Goal: Information Seeking & Learning: Compare options

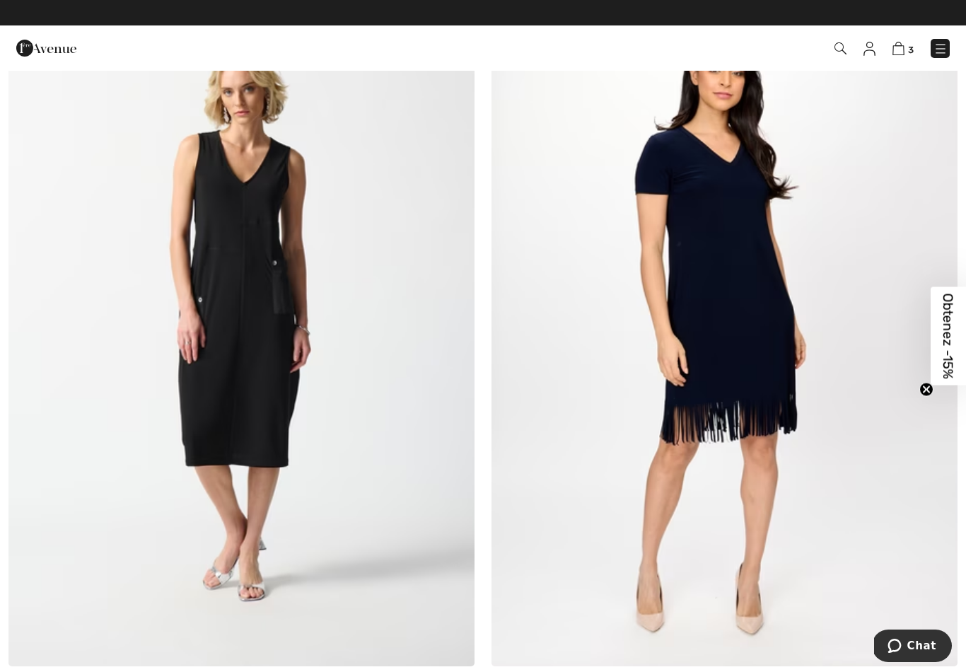
click at [276, 339] on img at bounding box center [241, 316] width 466 height 699
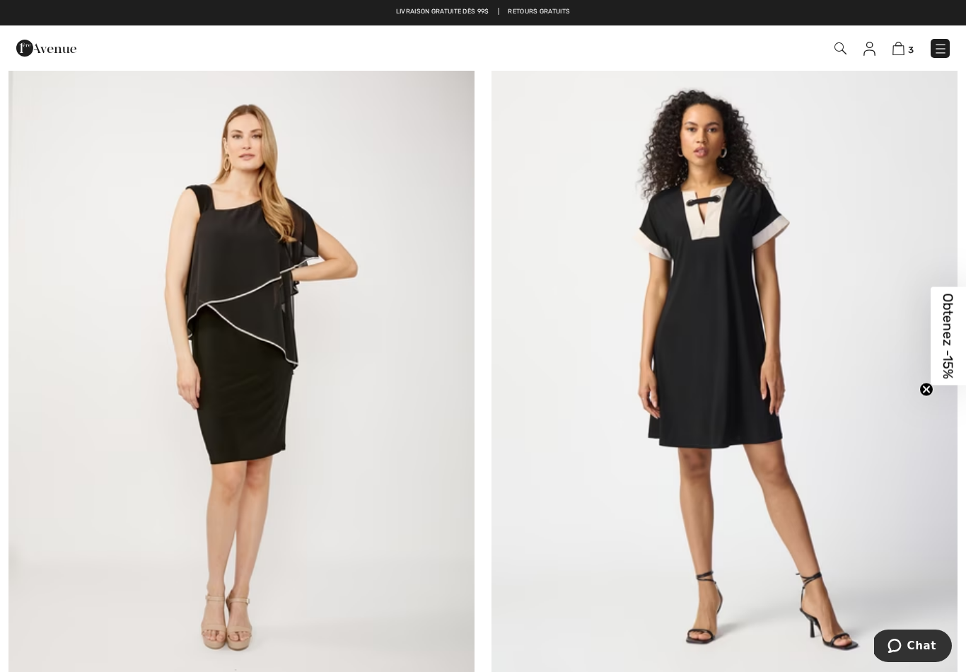
scroll to position [3174, 0]
click at [726, 381] on img at bounding box center [724, 370] width 466 height 699
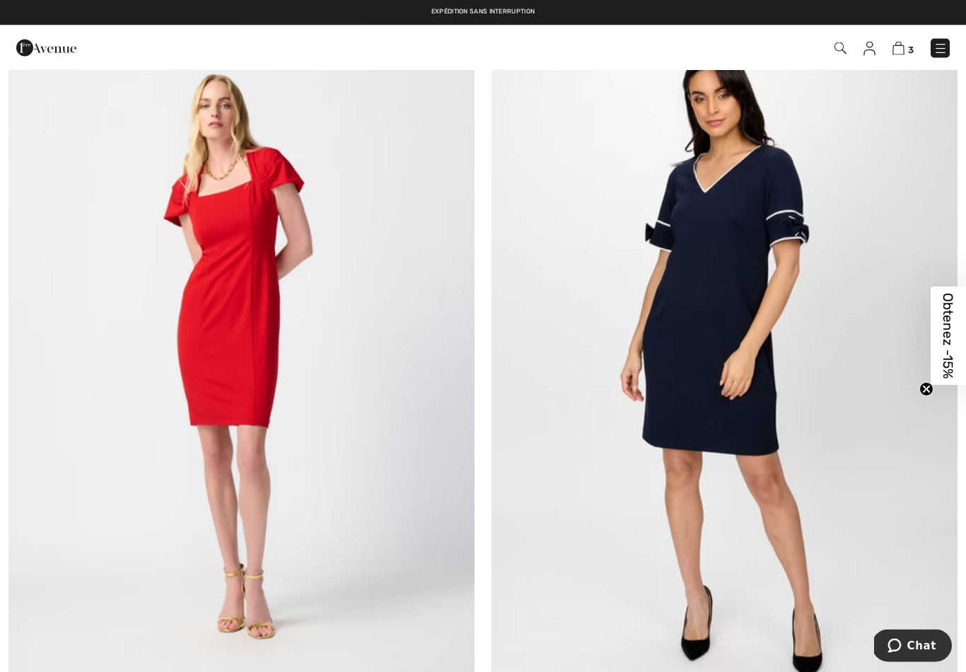
scroll to position [9561, 0]
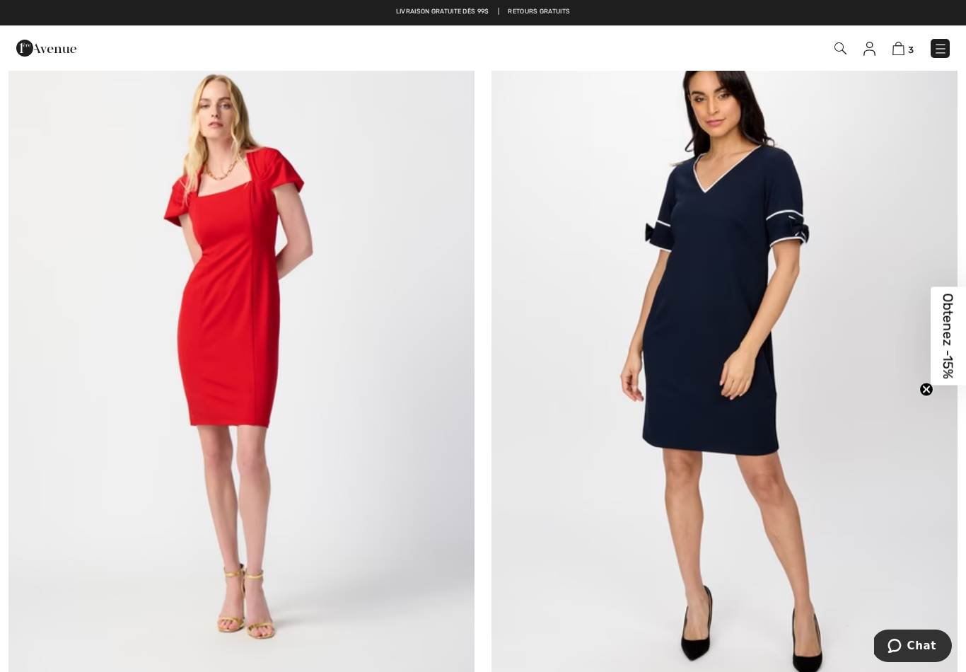
click at [744, 368] on img at bounding box center [724, 353] width 466 height 699
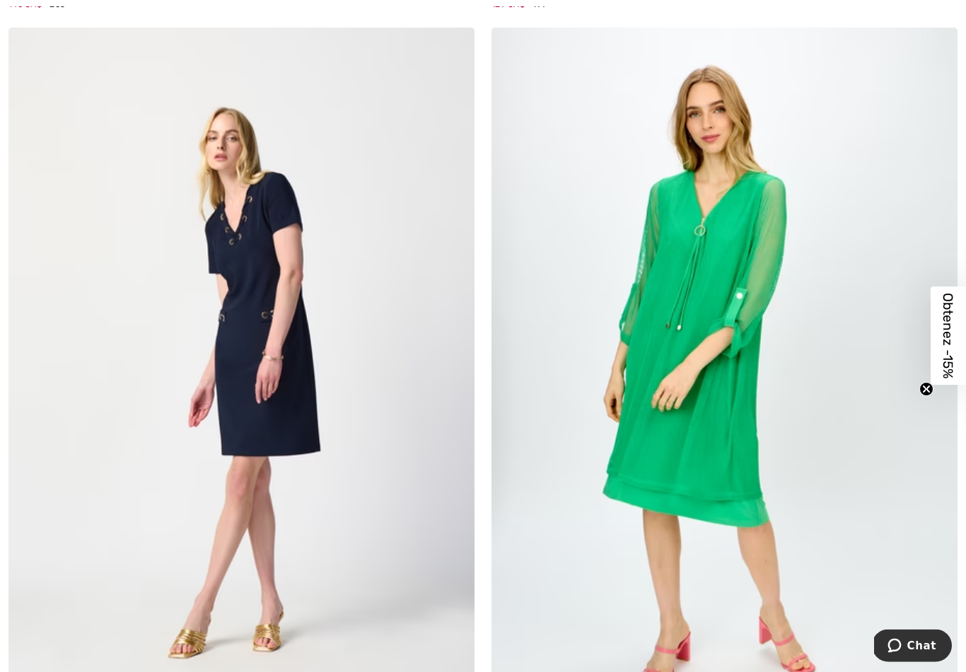
scroll to position [11801, 0]
click at [253, 361] on img at bounding box center [241, 377] width 466 height 699
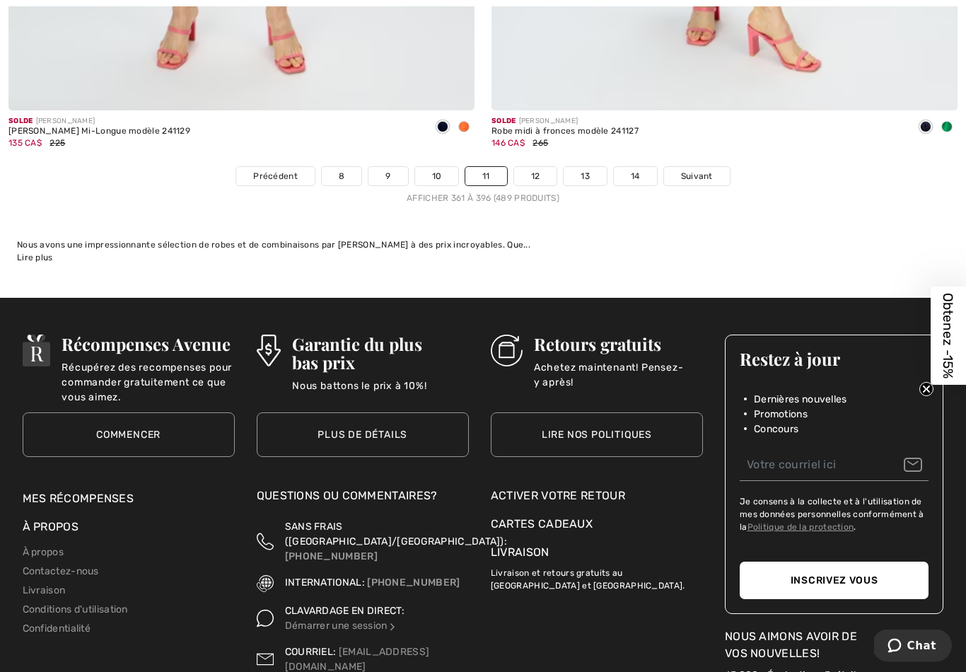
scroll to position [13930, 0]
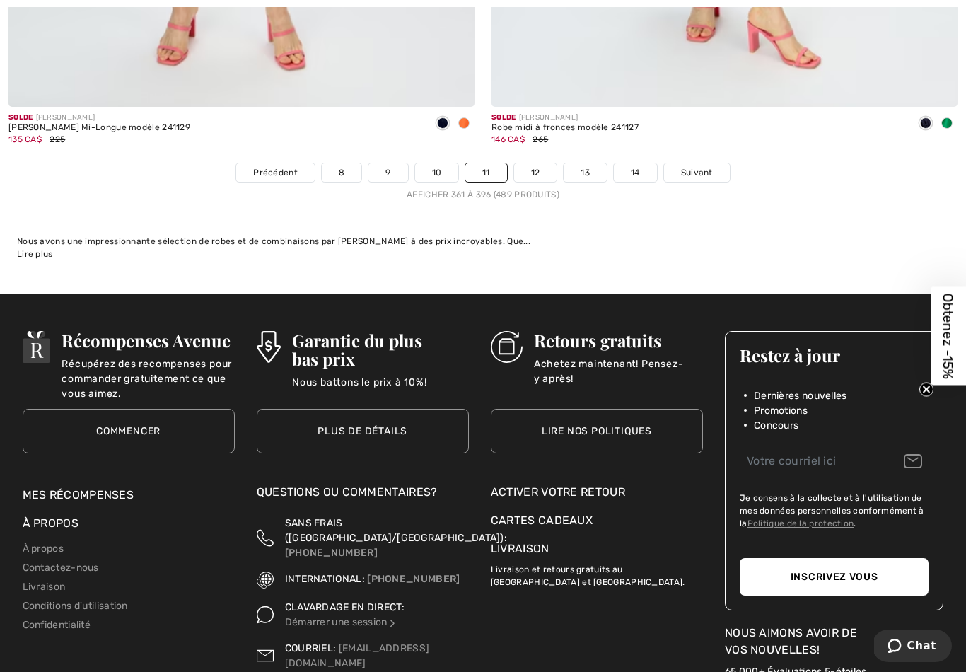
click at [539, 163] on link "12" at bounding box center [535, 172] width 43 height 18
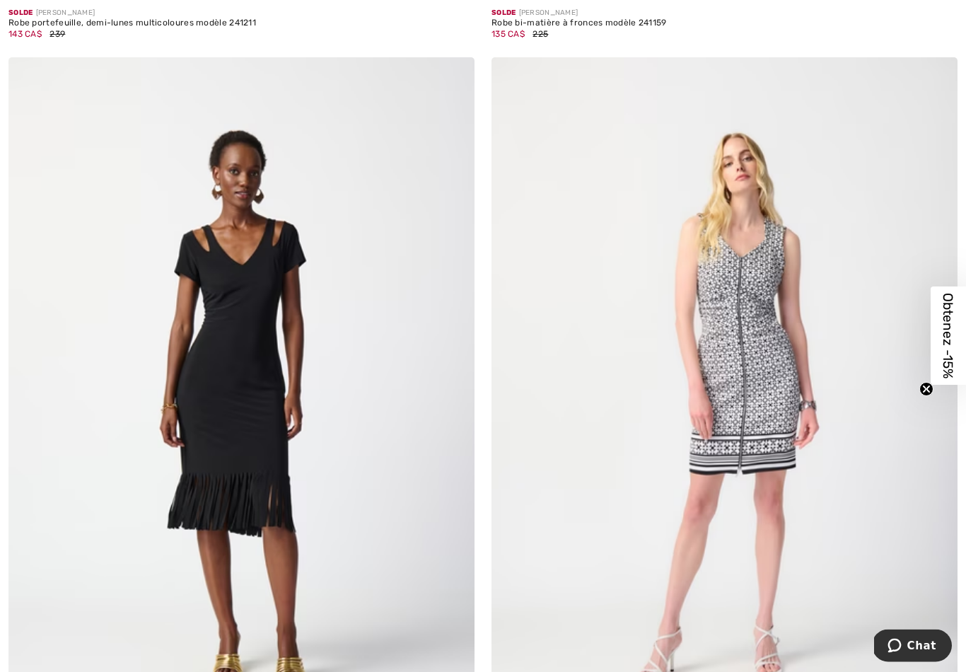
scroll to position [875, 0]
